Goal: Task Accomplishment & Management: Manage account settings

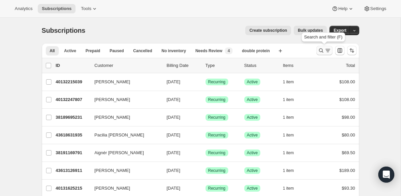
click at [319, 47] on button "Search and filter results" at bounding box center [324, 50] width 16 height 9
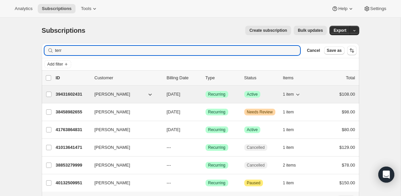
type input "terr"
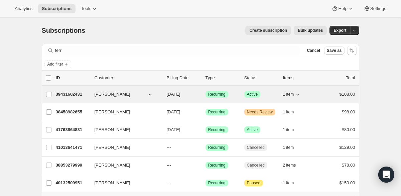
click at [82, 97] on p "39431602431" at bounding box center [72, 94] width 33 height 7
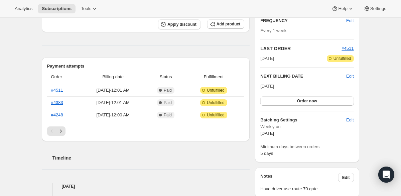
scroll to position [121, 0]
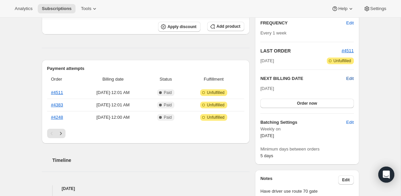
click at [347, 77] on span "Edit" at bounding box center [349, 78] width 7 height 7
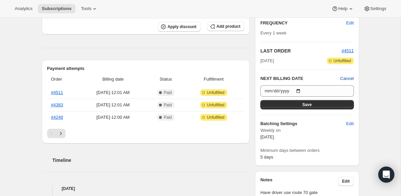
click at [347, 77] on span "Cancel" at bounding box center [346, 78] width 13 height 7
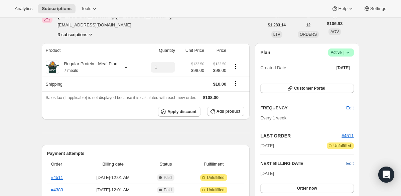
scroll to position [34, 0]
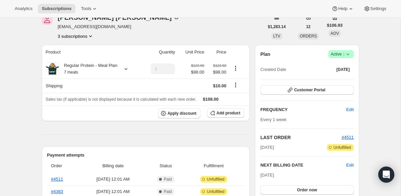
click at [348, 58] on div "Plan Success Active | Created Date [DATE]" at bounding box center [306, 62] width 93 height 24
click at [347, 53] on icon at bounding box center [348, 54] width 7 height 7
click at [345, 77] on span "Cancel subscription" at bounding box center [339, 78] width 38 height 5
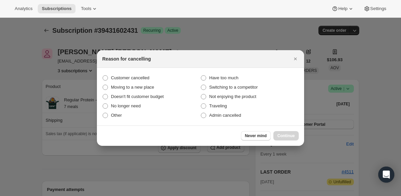
scroll to position [0, 0]
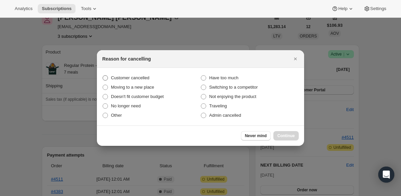
click at [140, 80] on span "Customer cancelled" at bounding box center [130, 77] width 38 height 5
click at [103, 76] on input "Customer cancelled" at bounding box center [103, 75] width 0 height 0
radio input "true"
click at [281, 131] on button "Continue" at bounding box center [285, 135] width 25 height 9
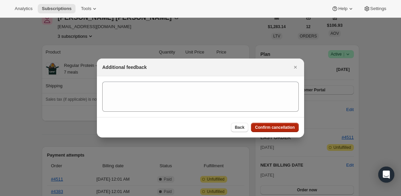
click at [279, 124] on button "Confirm cancellation" at bounding box center [275, 127] width 48 height 9
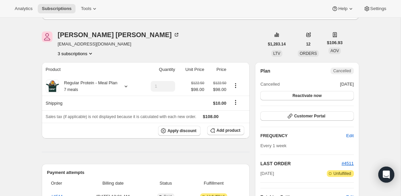
scroll to position [50, 0]
